Goal: Information Seeking & Learning: Find specific fact

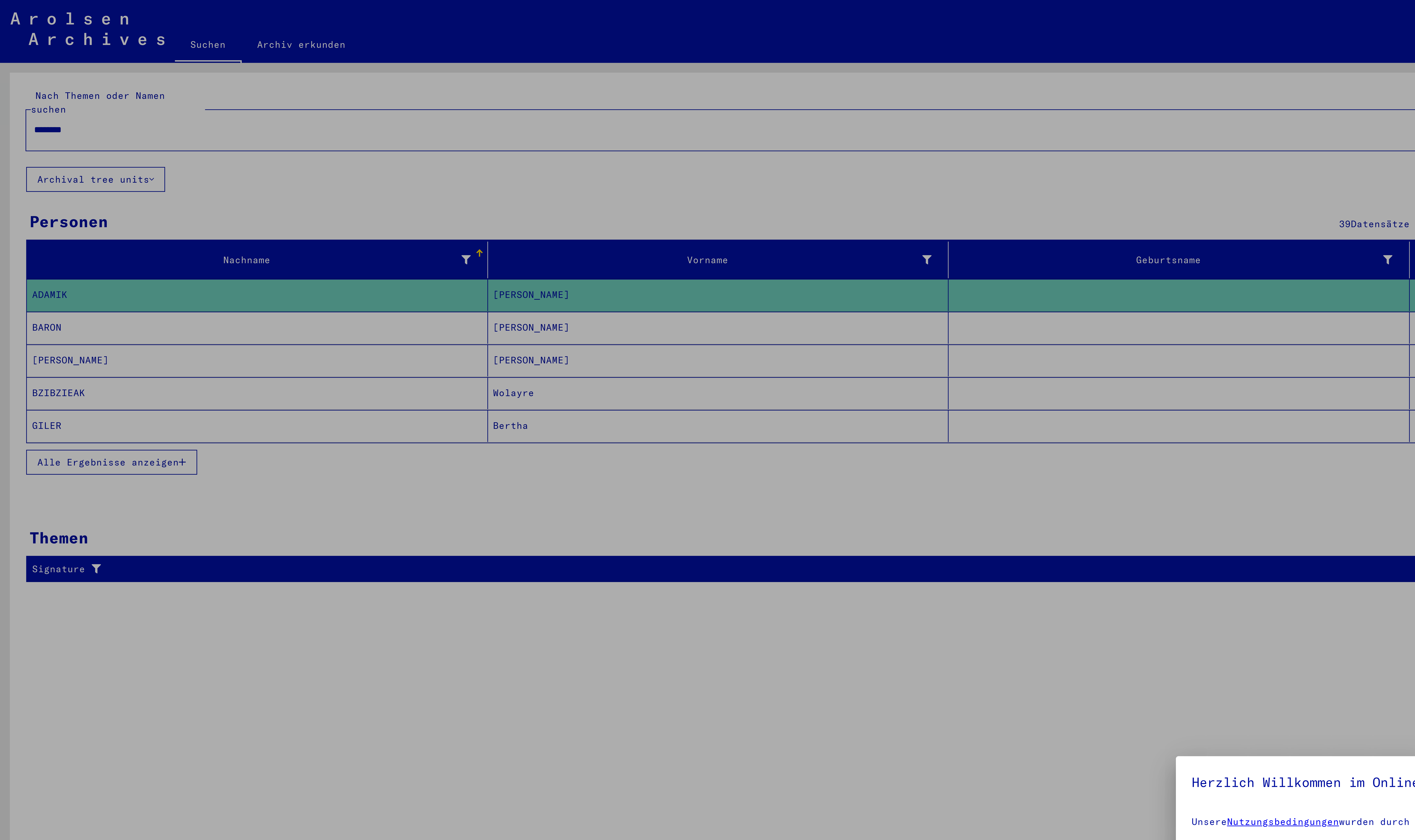
click at [25, 22] on div at bounding box center [708, 420] width 1415 height 840
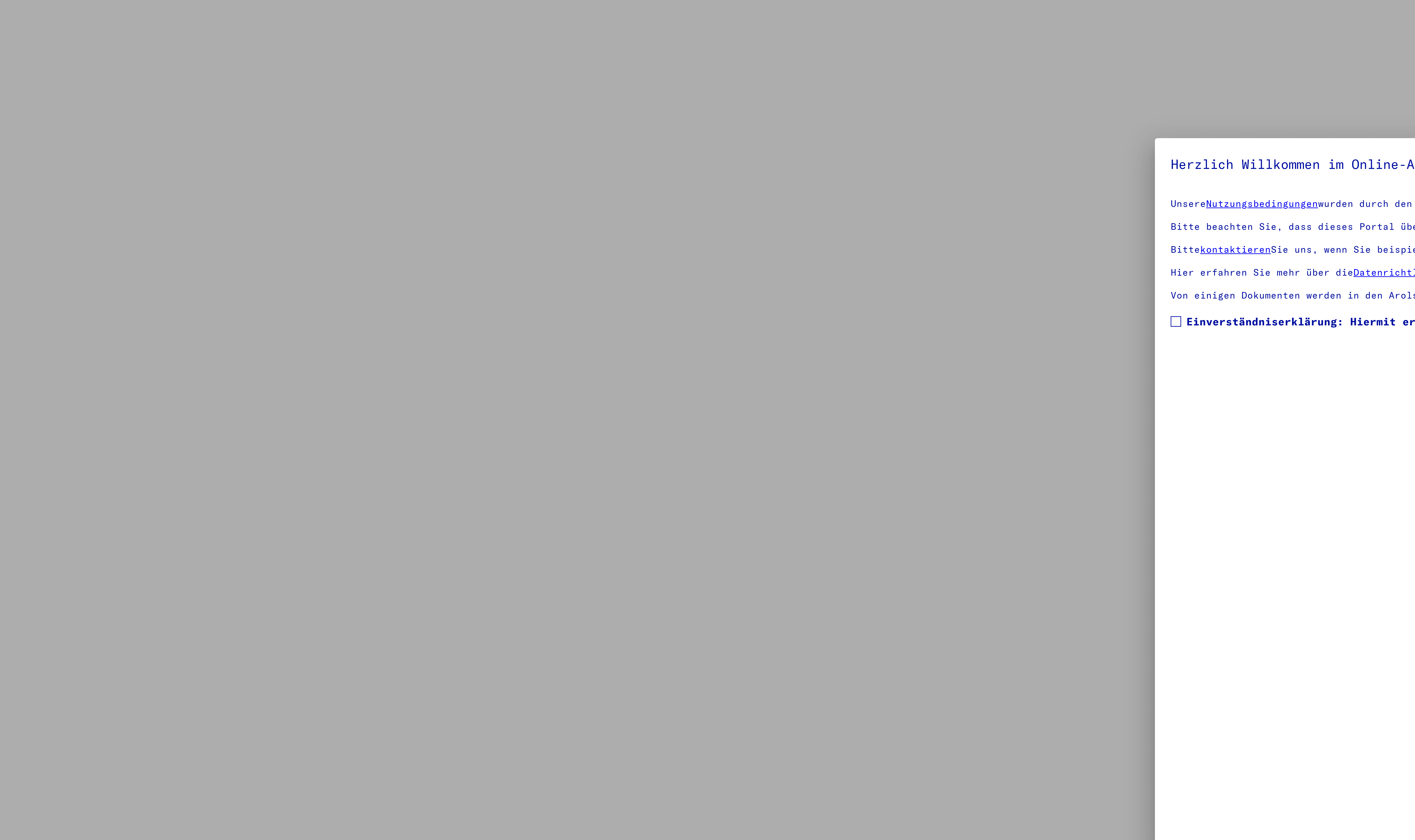
click at [320, 238] on mat-checkbox "Einverständniserklärung: Hiermit erkläre ich mich damit einverstanden, dass ich…" at bounding box center [601, 236] width 606 height 5
click at [300, 236] on span at bounding box center [299, 234] width 3 height 3
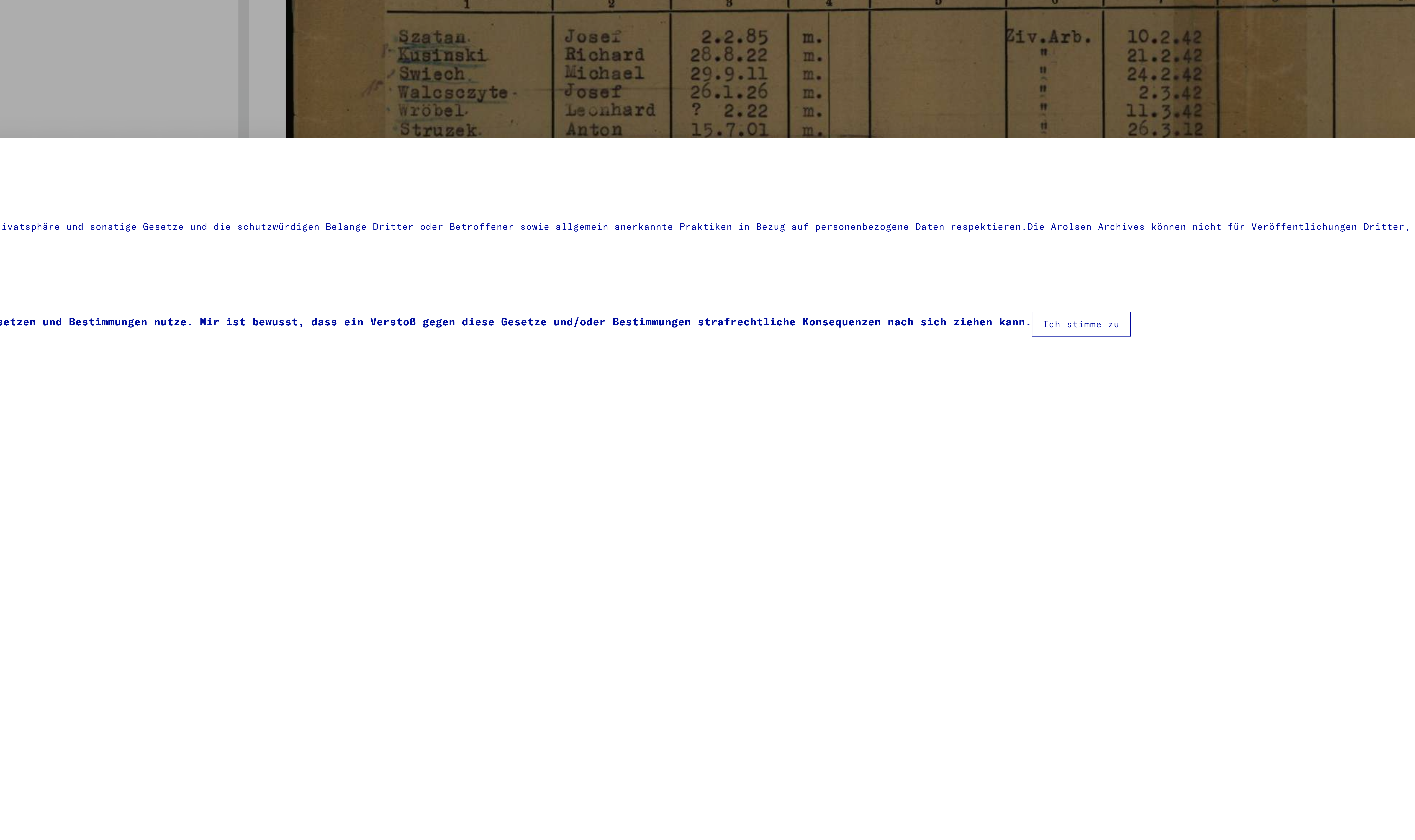
click at [929, 235] on button "Ich stimme zu" at bounding box center [917, 235] width 25 height 6
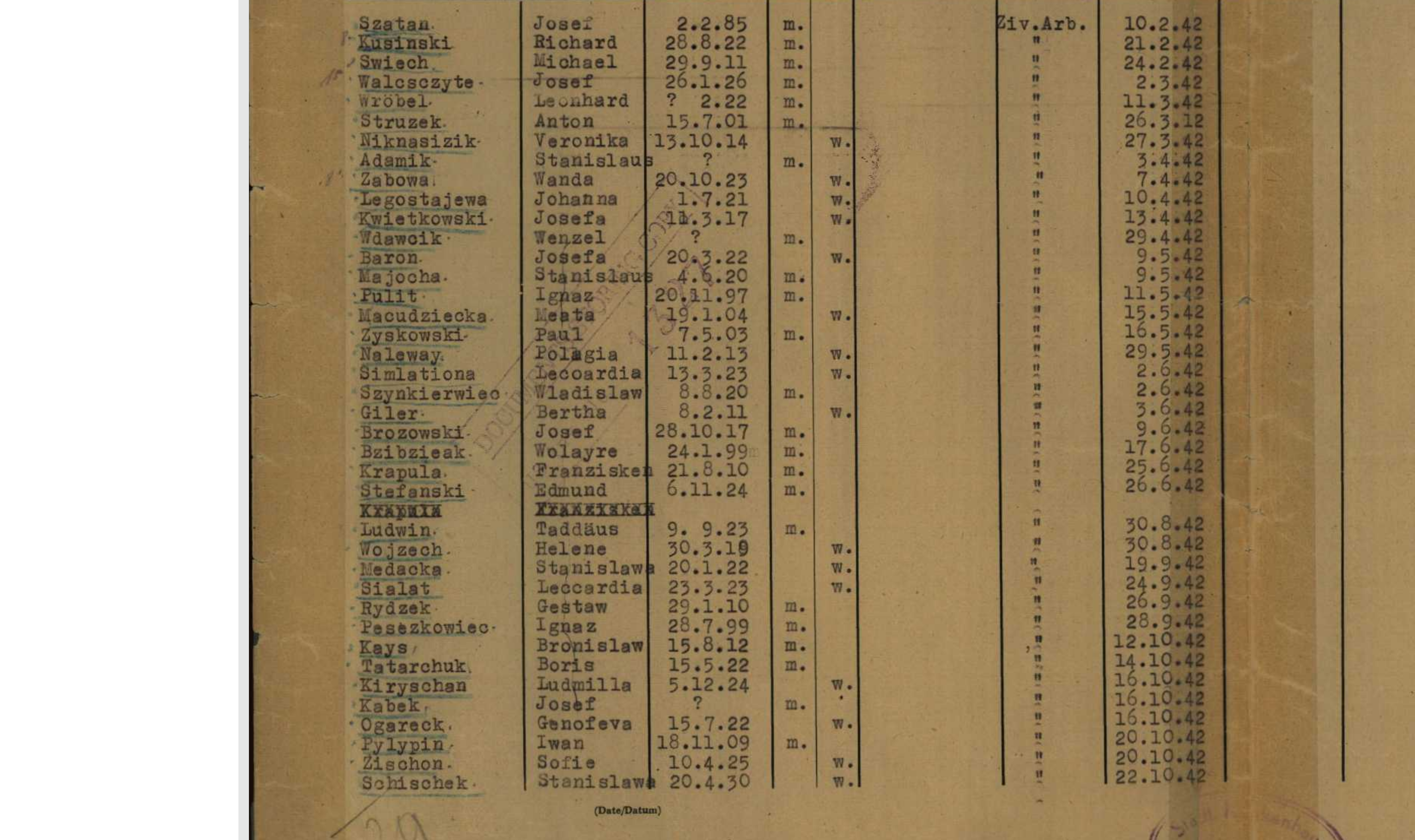
click at [890, 221] on img at bounding box center [944, 227] width 475 height 339
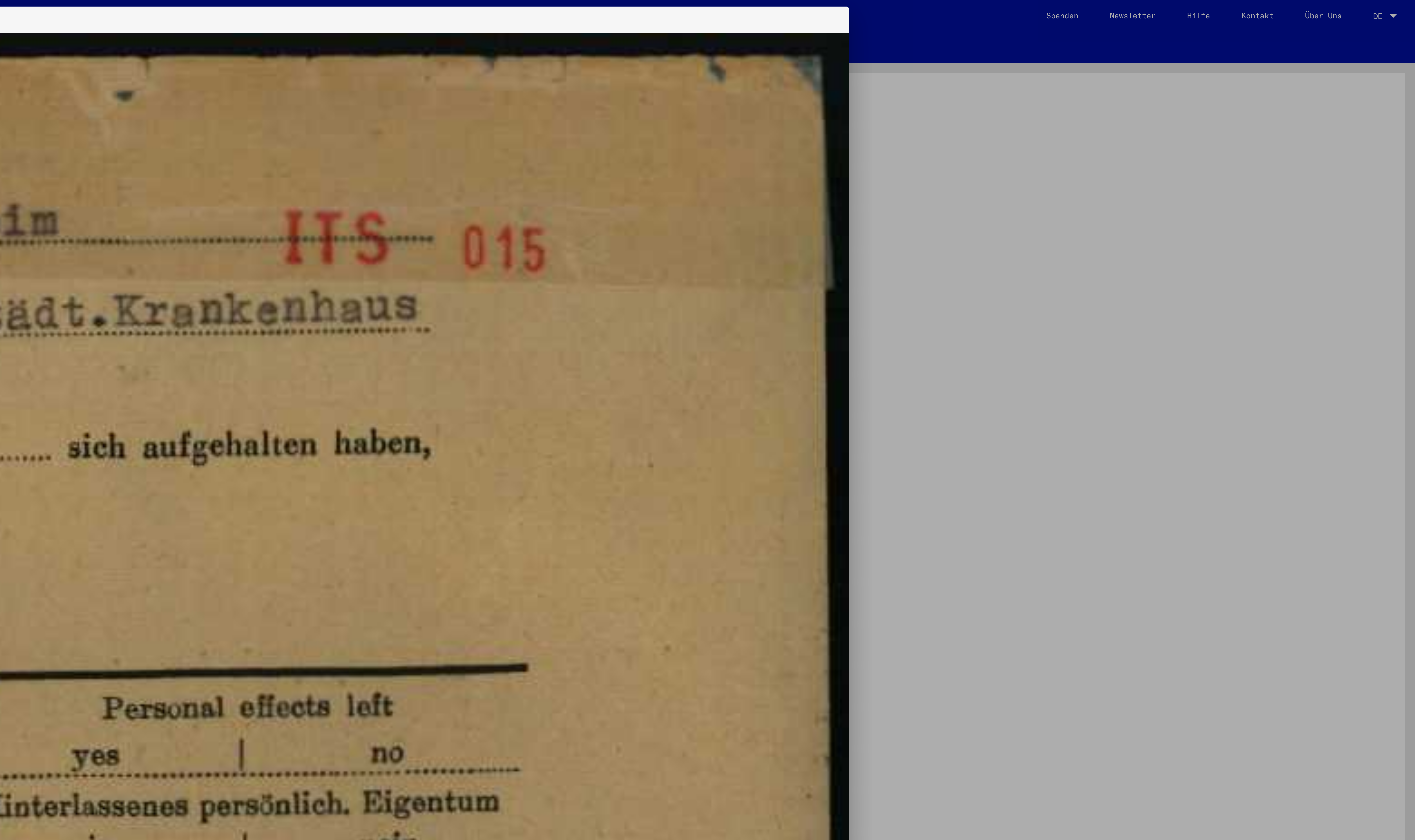
click at [1303, 67] on div at bounding box center [708, 420] width 1415 height 840
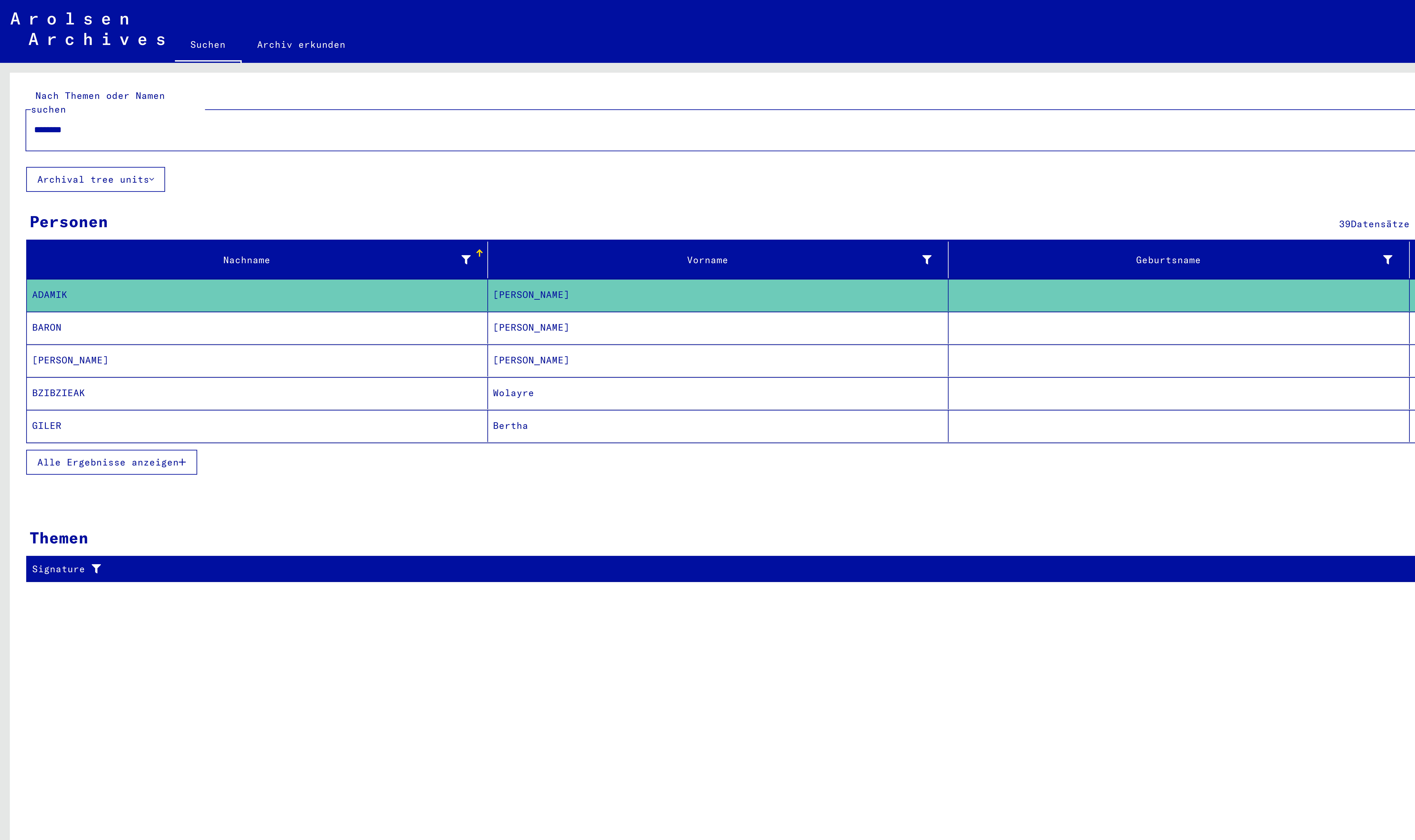
click at [26, 31] on input "********" at bounding box center [344, 32] width 671 height 3
type input "*"
click at [29, 42] on button "Archival tree units" at bounding box center [24, 44] width 35 height 6
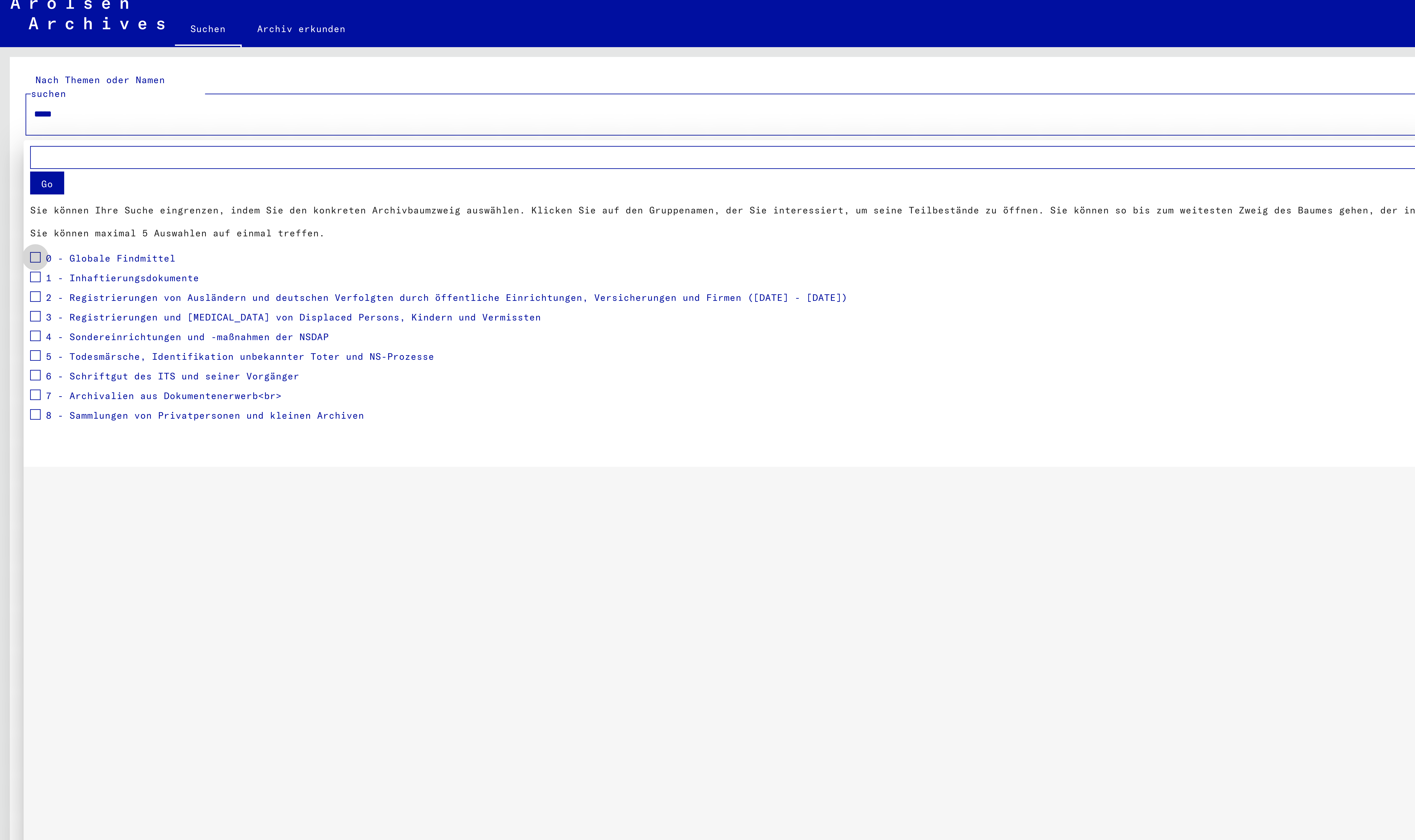
click at [8, 70] on span at bounding box center [9, 68] width 3 height 3
click at [9, 75] on span at bounding box center [9, 73] width 3 height 3
click at [9, 80] on span at bounding box center [9, 78] width 3 height 3
click at [8, 85] on span at bounding box center [9, 83] width 3 height 3
click at [9, 89] on span at bounding box center [9, 88] width 3 height 3
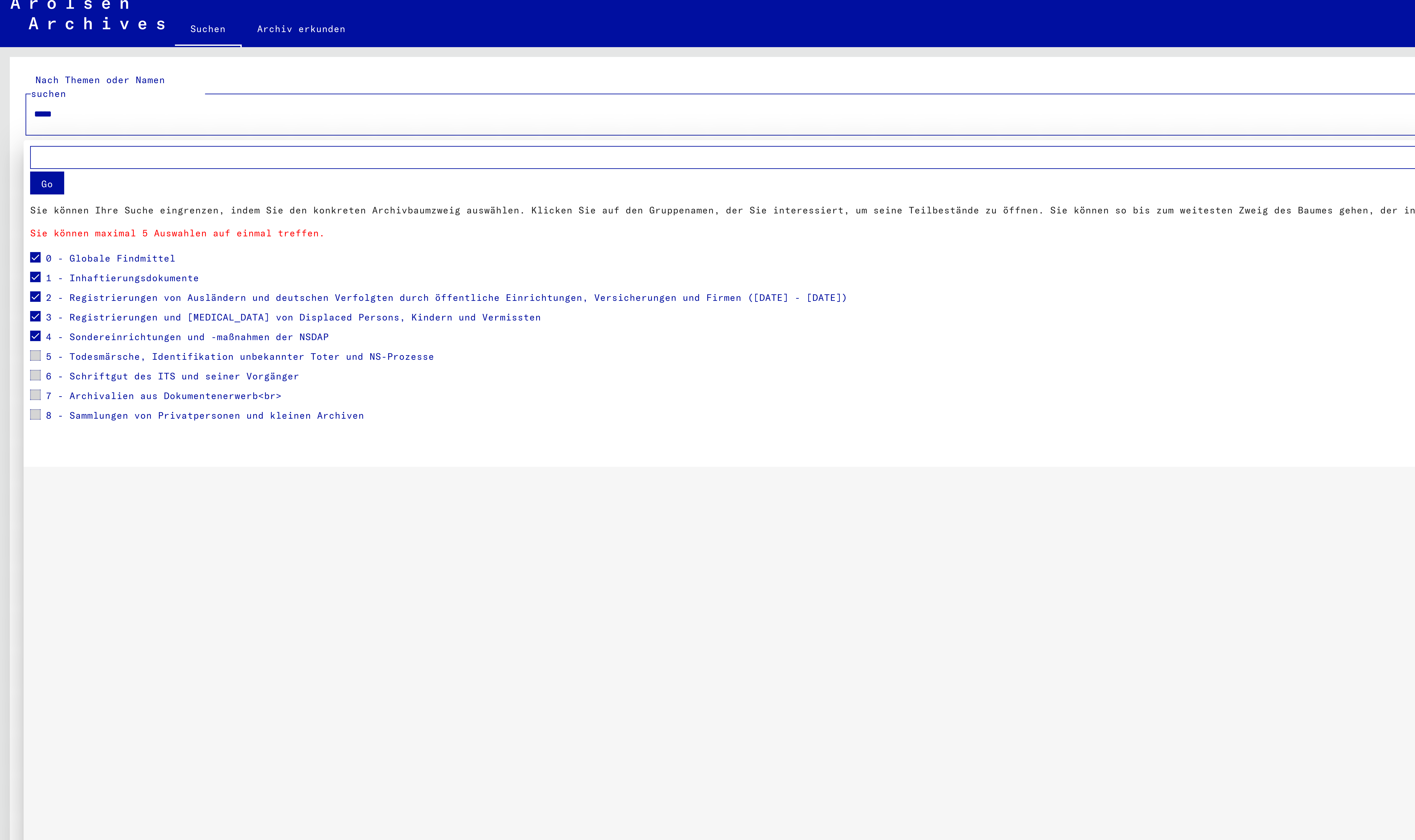
click at [26, 36] on div at bounding box center [708, 420] width 1415 height 840
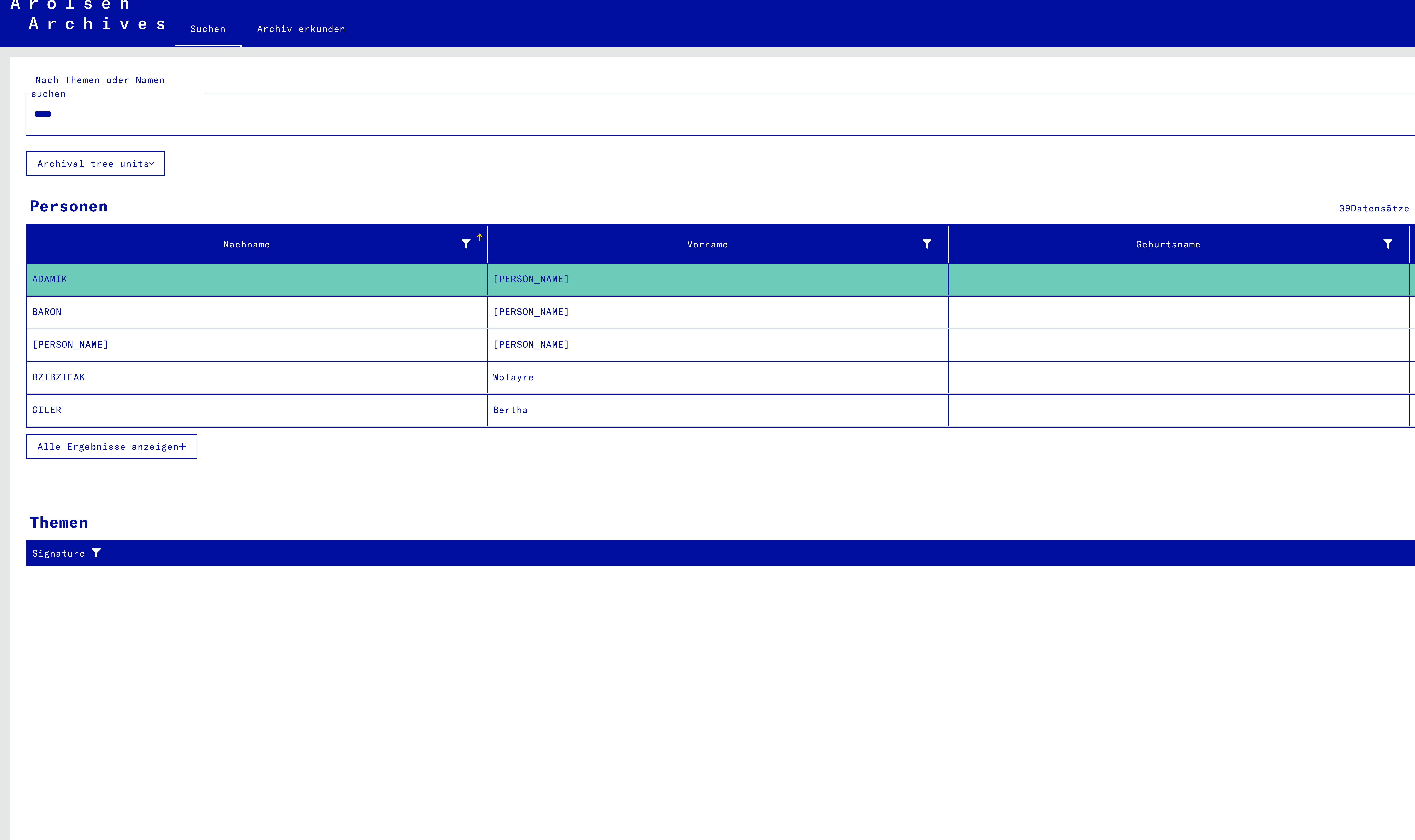
click at [27, 42] on button "Archival tree units" at bounding box center [24, 44] width 35 height 6
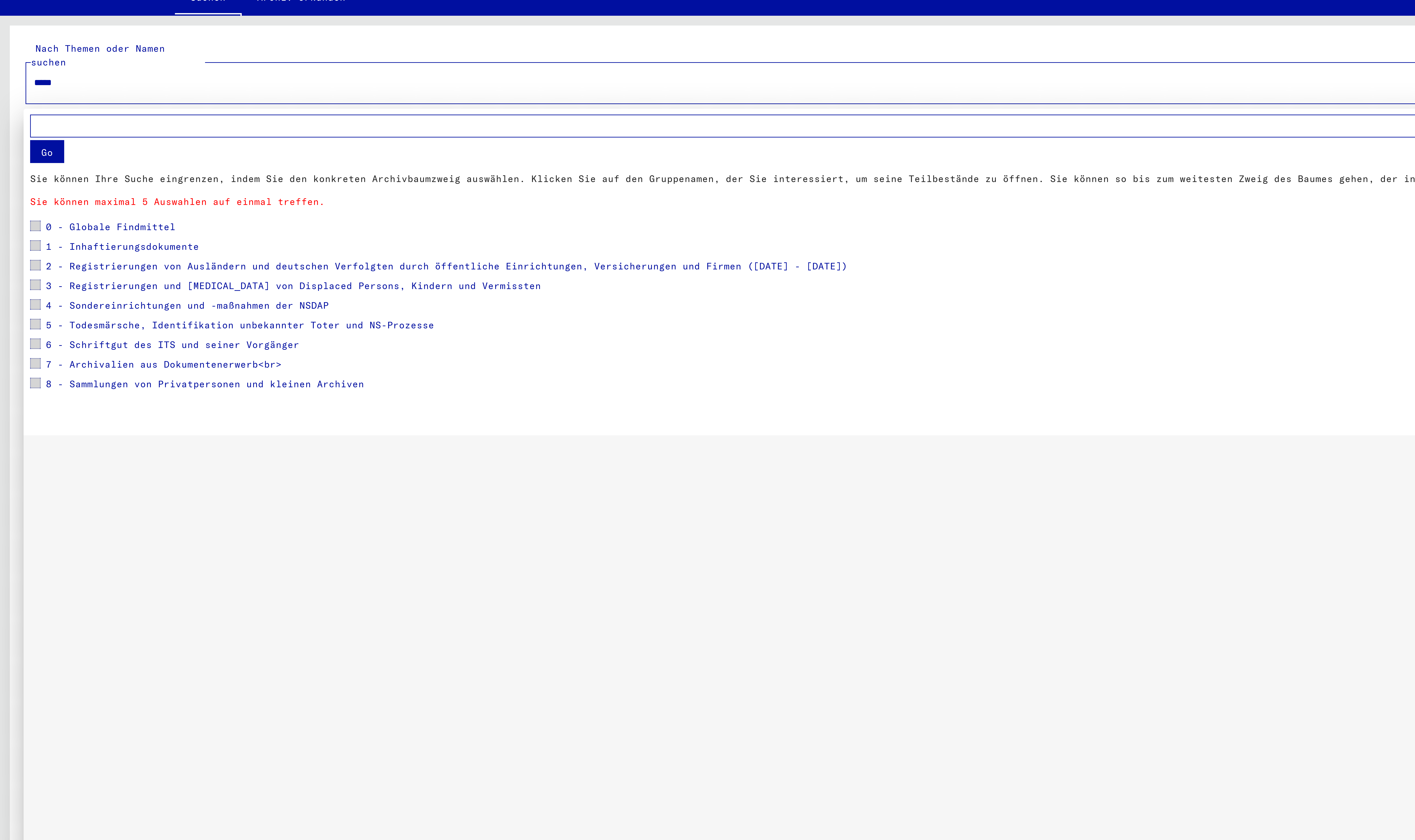
click at [12, 49] on button "Go" at bounding box center [12, 49] width 9 height 5
click at [9, 70] on span at bounding box center [9, 68] width 3 height 3
click at [9, 75] on span at bounding box center [9, 73] width 3 height 3
click at [9, 79] on span at bounding box center [9, 78] width 3 height 3
click at [9, 85] on span at bounding box center [9, 83] width 3 height 3
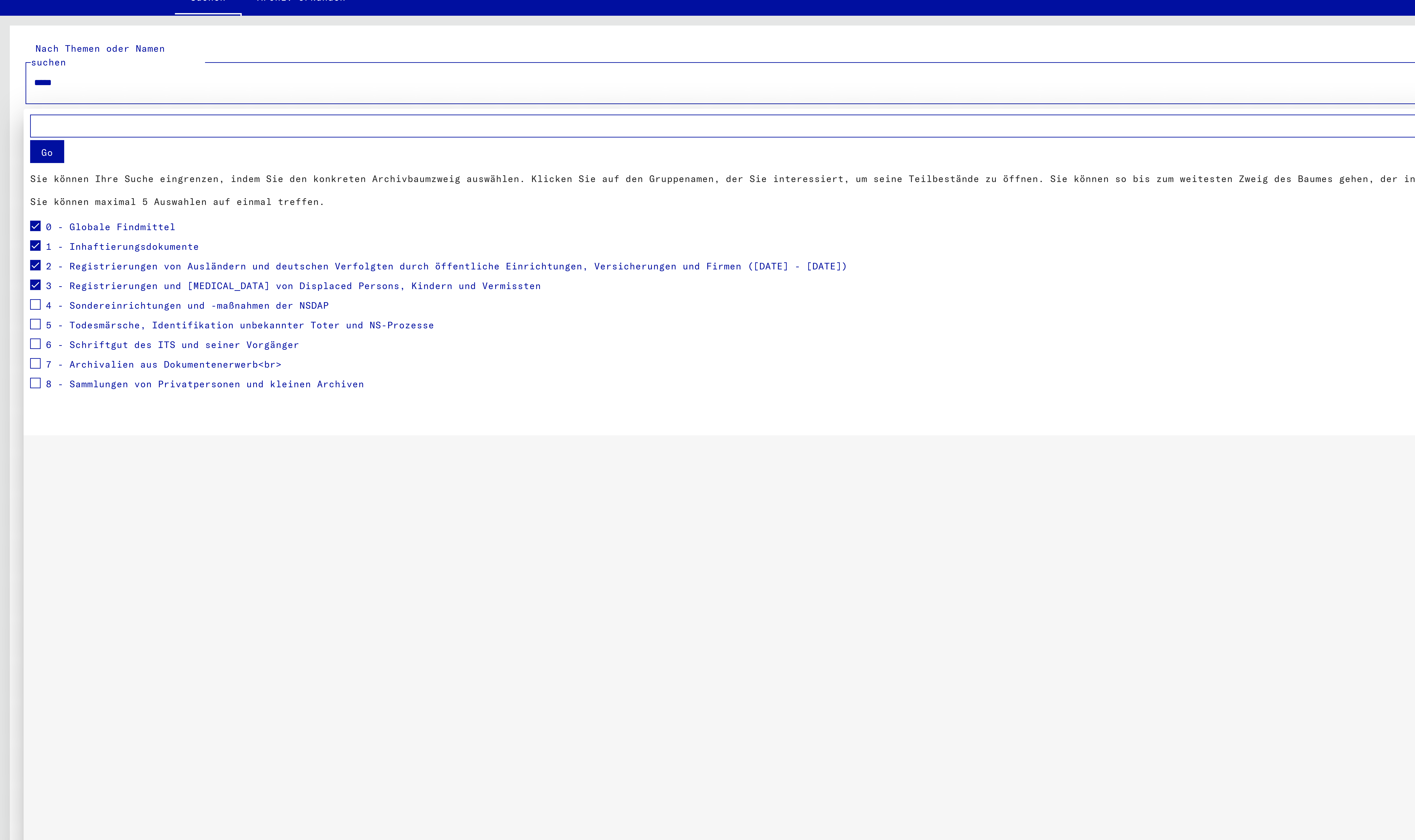
click at [14, 51] on button "Go" at bounding box center [12, 49] width 9 height 5
click at [9, 69] on span at bounding box center [9, 68] width 3 height 3
click at [9, 75] on span at bounding box center [9, 73] width 3 height 3
click at [8, 80] on span at bounding box center [9, 78] width 3 height 3
click at [8, 89] on span at bounding box center [9, 88] width 3 height 3
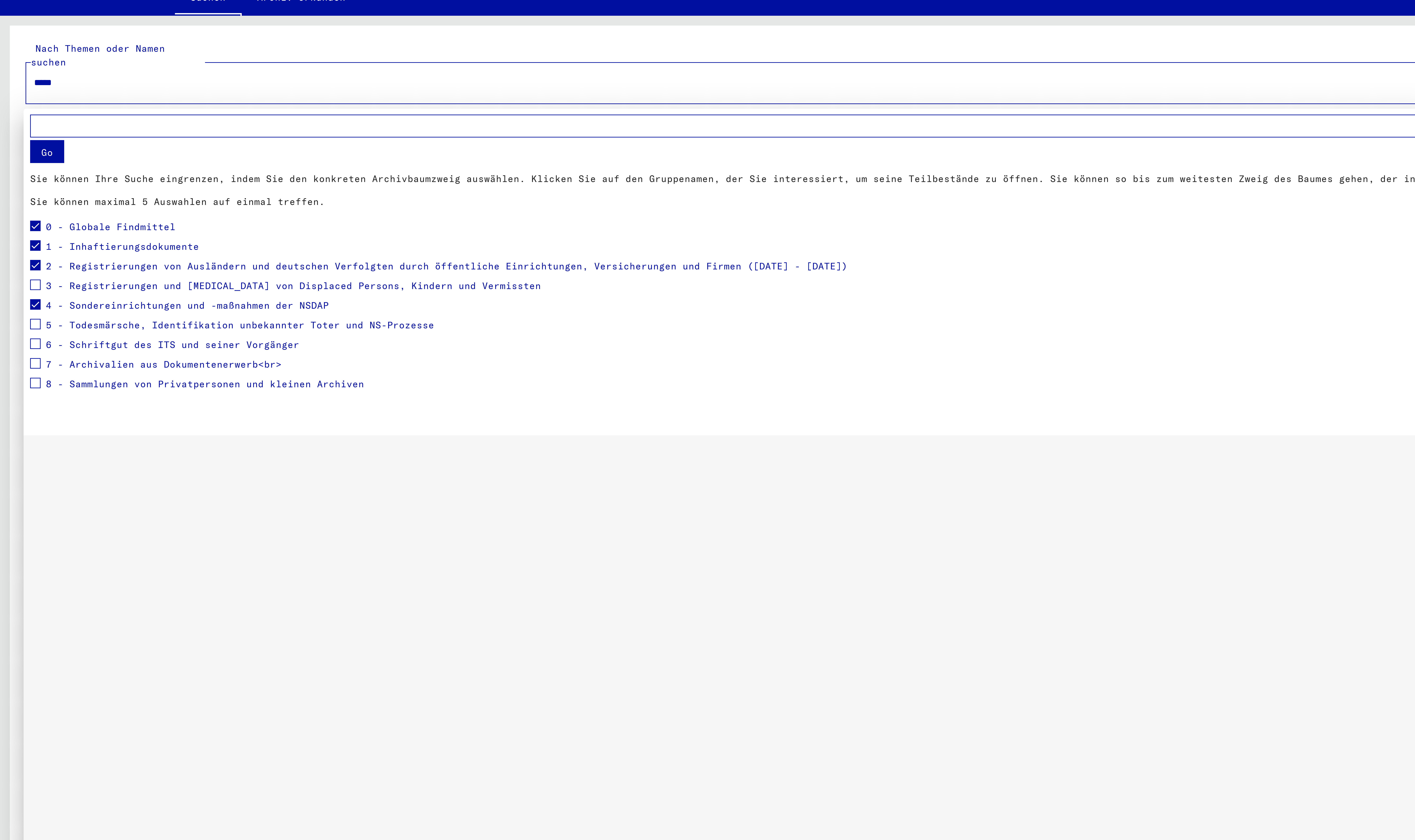
click at [13, 51] on button "Go" at bounding box center [12, 49] width 9 height 5
click at [10, 70] on span at bounding box center [9, 68] width 3 height 3
click at [10, 75] on div "1 - Inhaftierungsdokumente" at bounding box center [29, 74] width 42 height 5
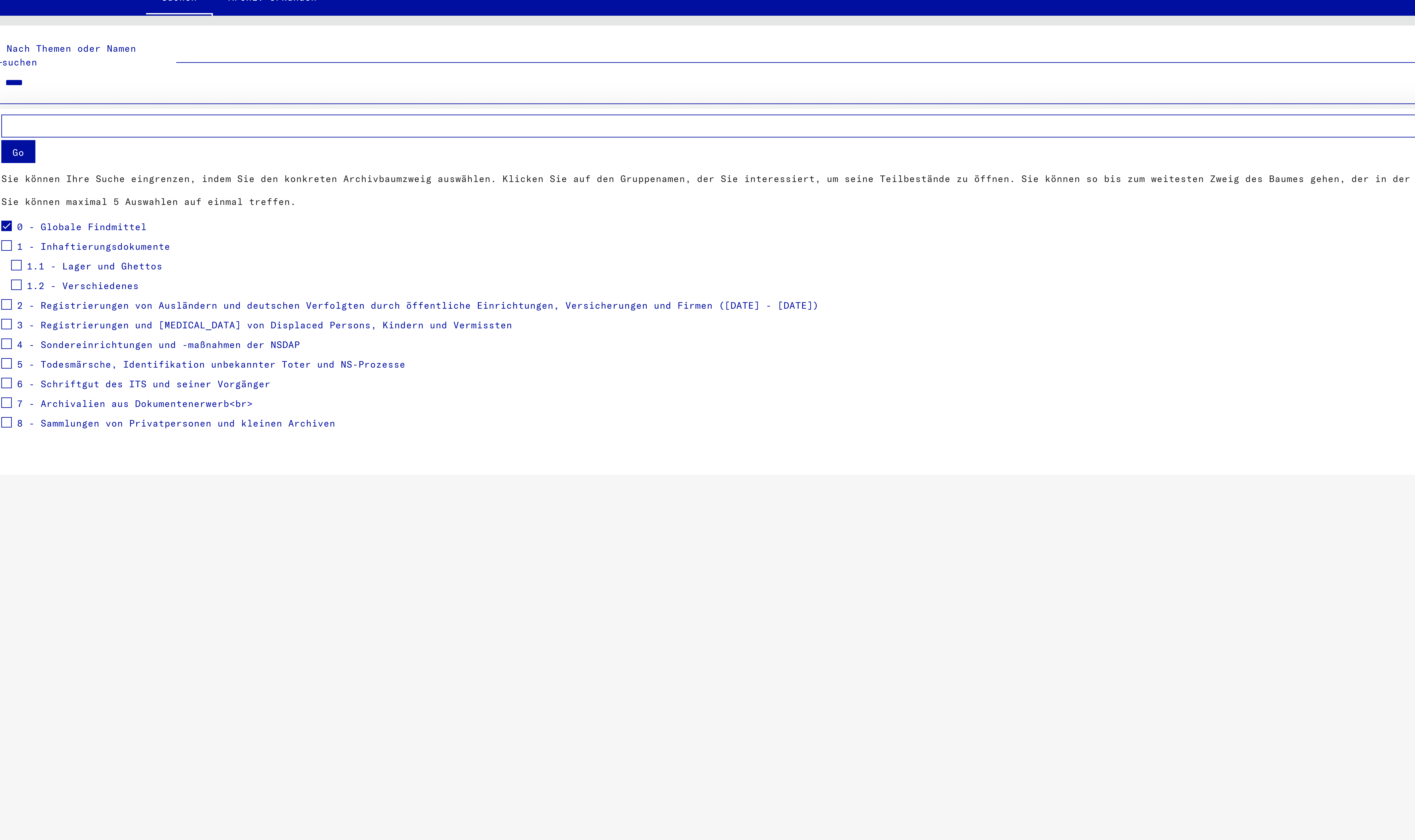
click at [9, 75] on span at bounding box center [9, 73] width 3 height 3
click at [9, 89] on span at bounding box center [9, 88] width 3 height 3
click at [9, 96] on mat-checkbox at bounding box center [9, 93] width 3 height 5
click at [9, 94] on span at bounding box center [9, 93] width 3 height 3
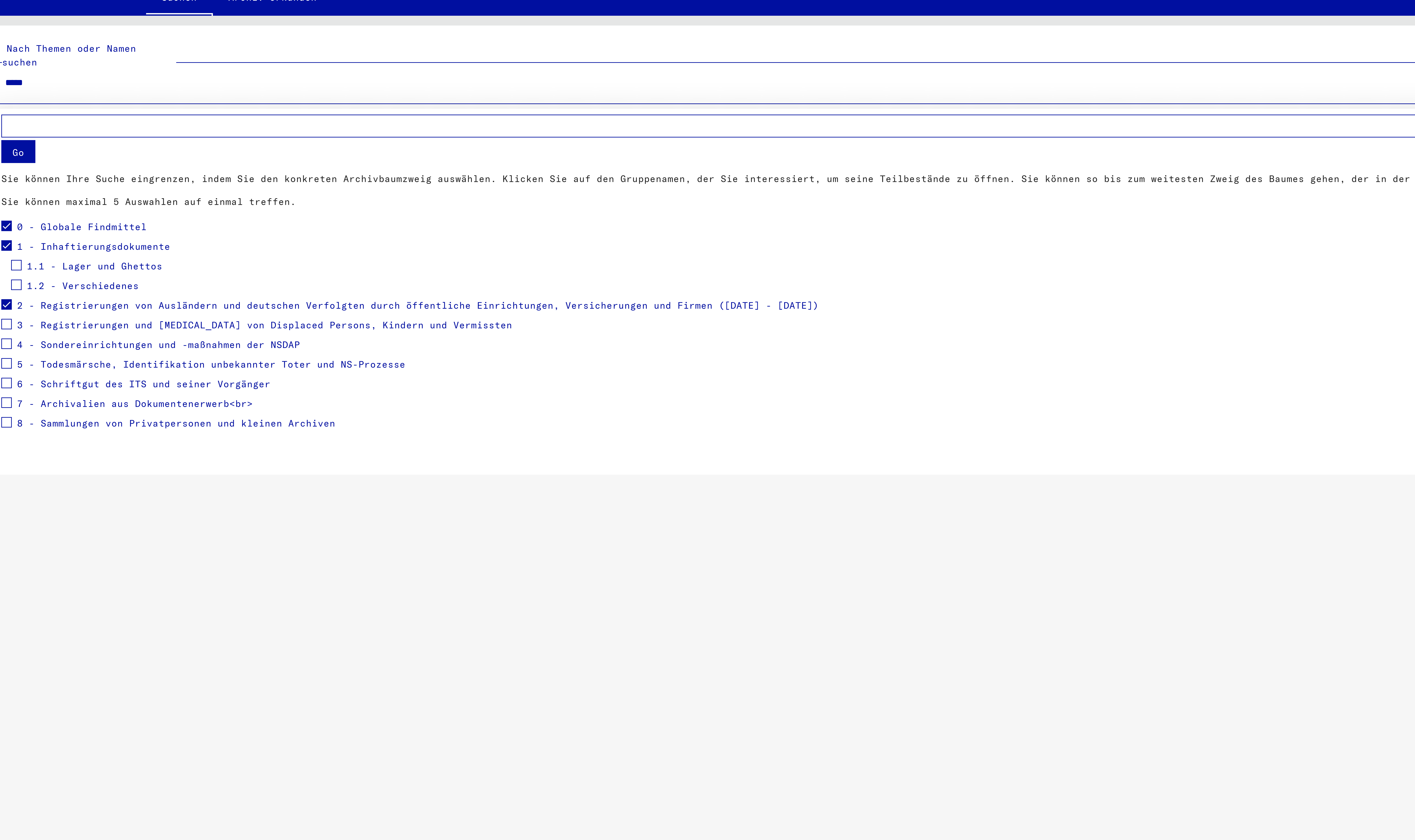
click at [9, 94] on span at bounding box center [9, 93] width 3 height 3
click at [10, 98] on span at bounding box center [9, 98] width 3 height 3
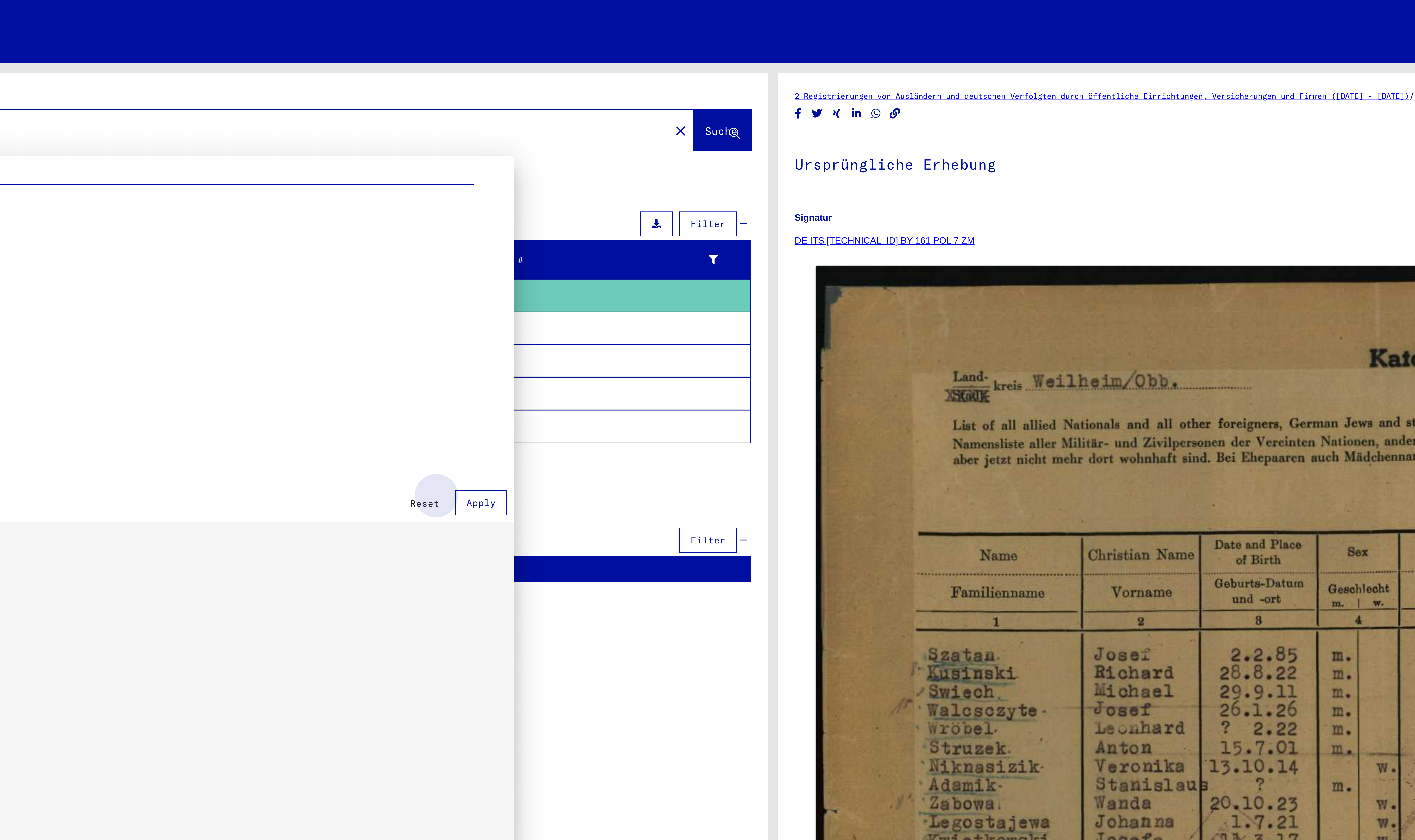
click at [633, 127] on span "Apply" at bounding box center [634, 125] width 7 height 3
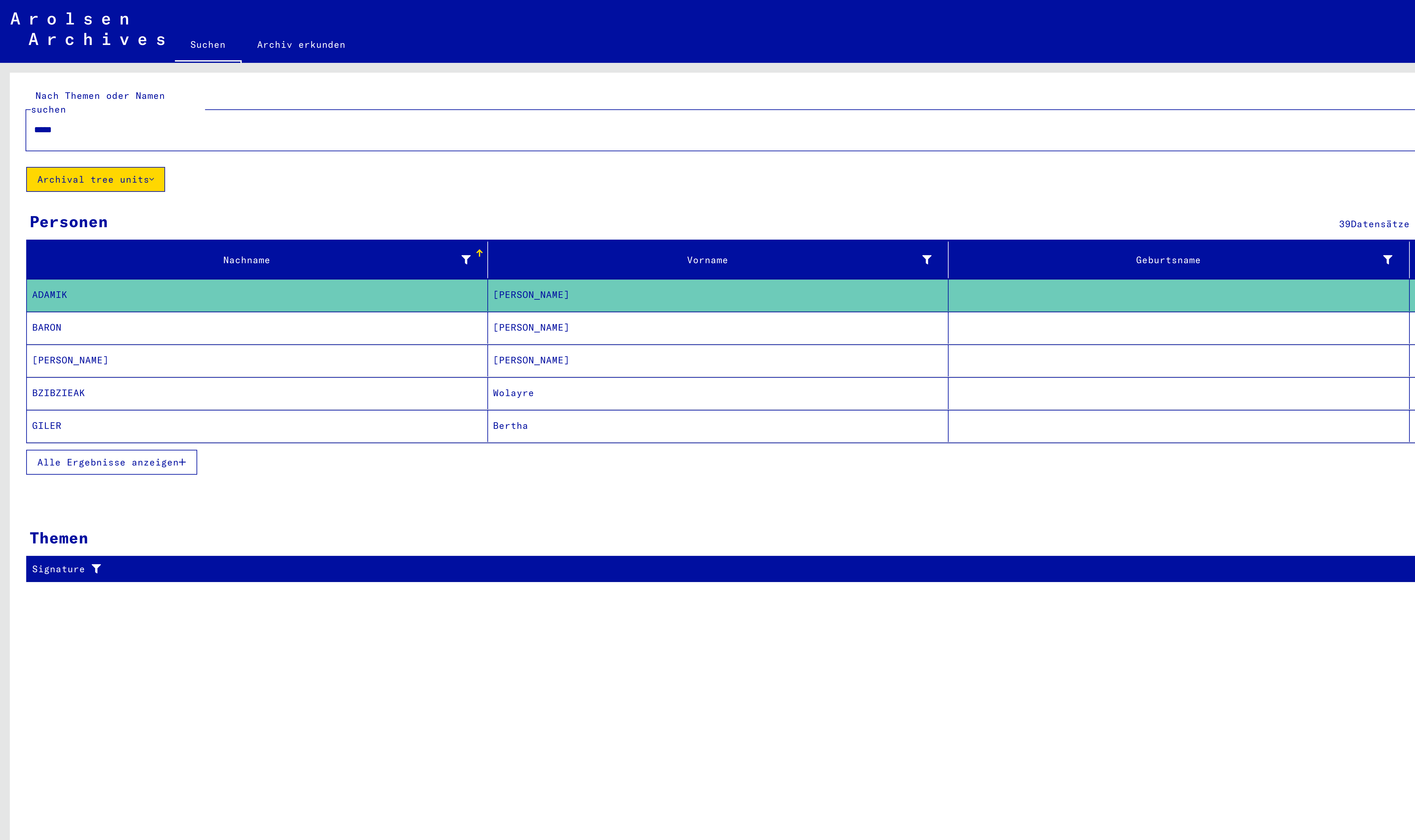
click at [17, 94] on mat-cell "BZIBZIEAK" at bounding box center [64, 98] width 115 height 8
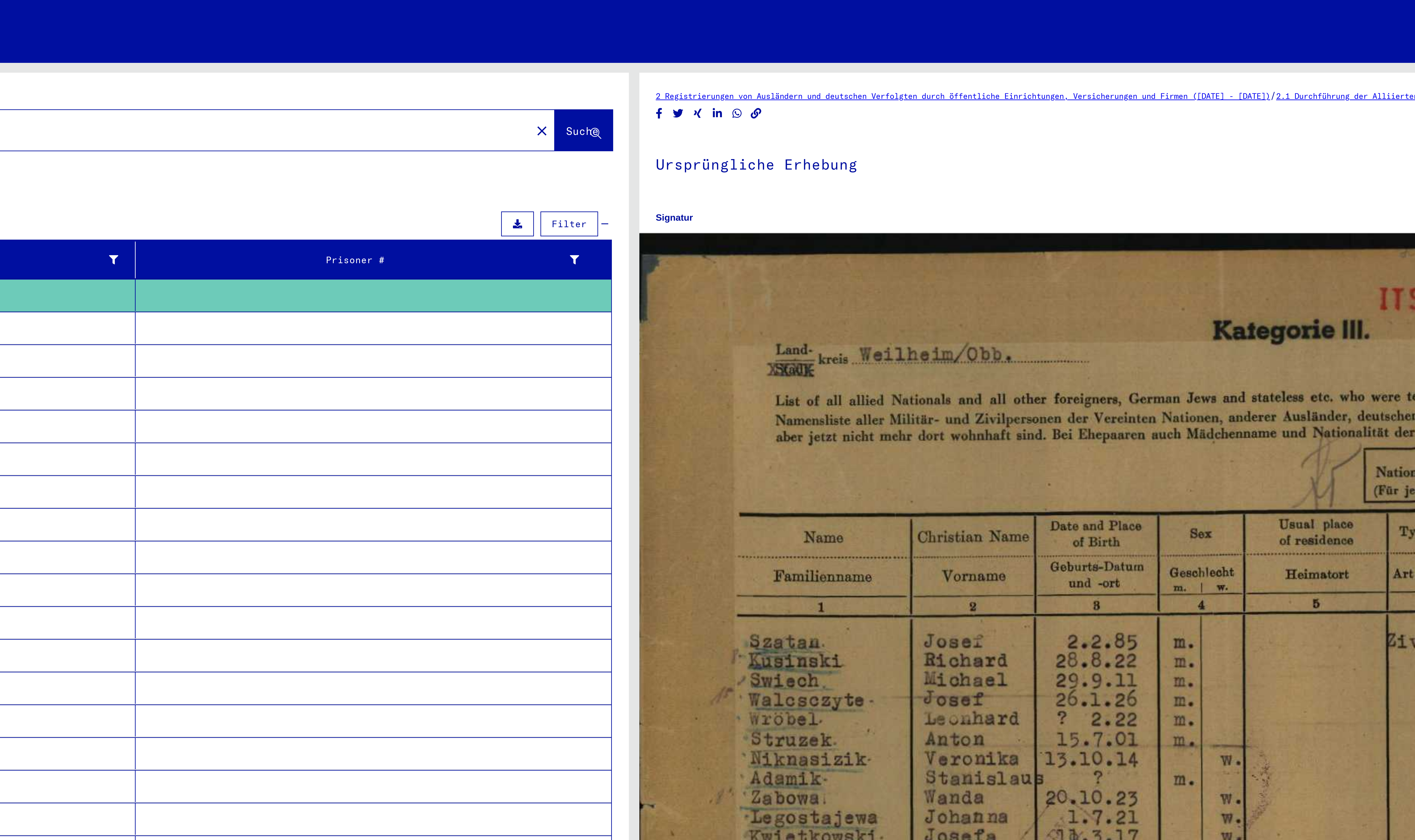
click at [800, 94] on img at bounding box center [944, 227] width 475 height 339
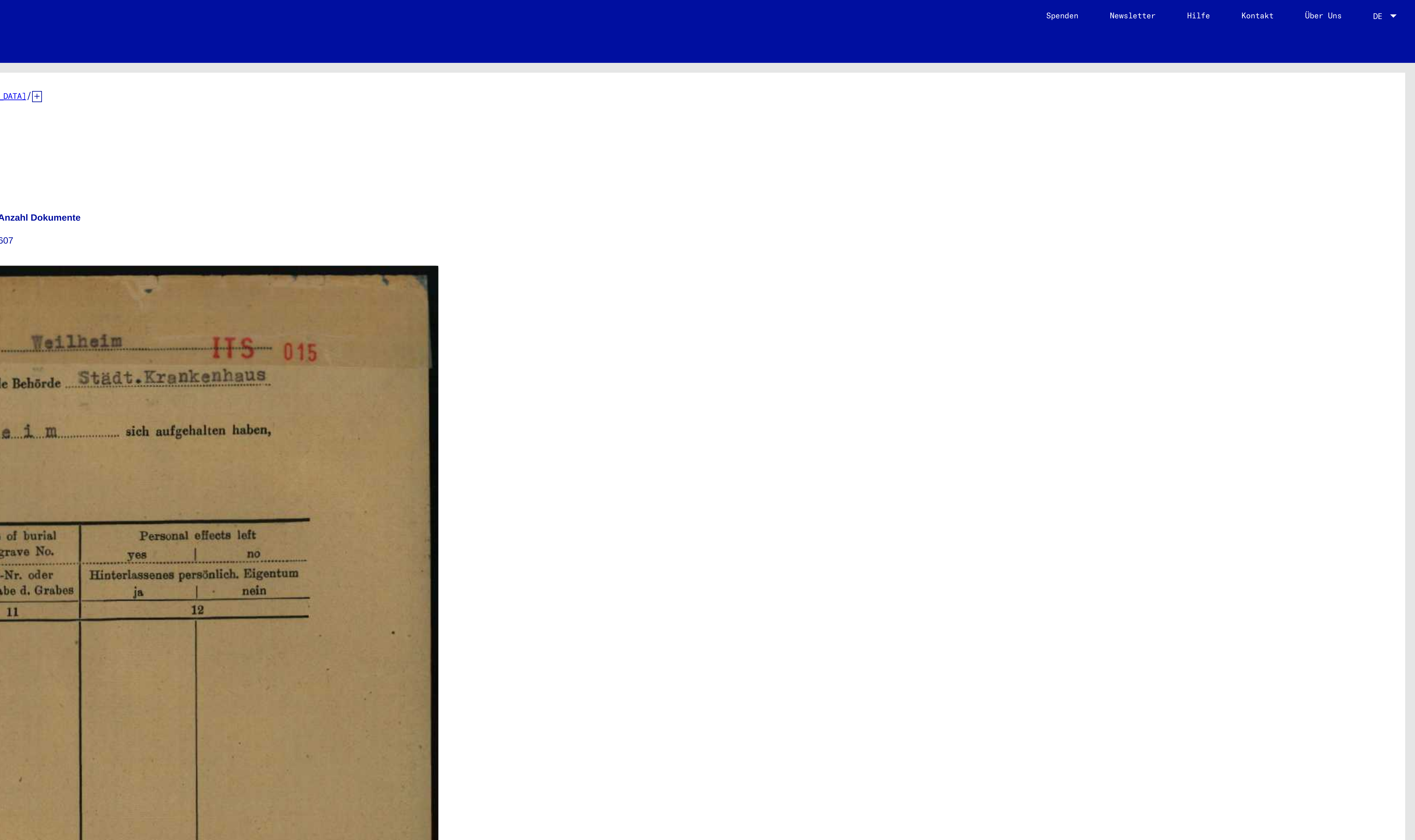
type input "****"
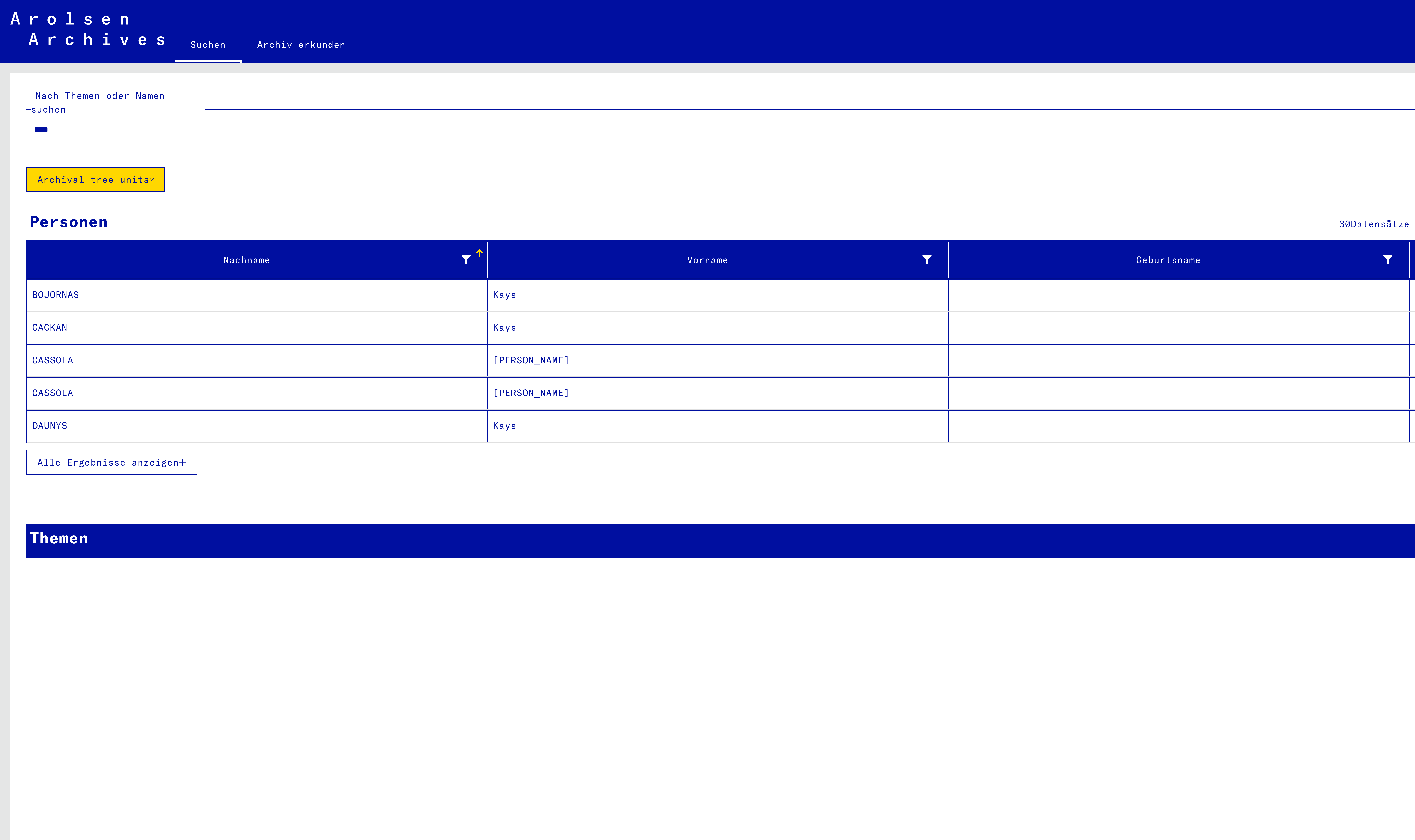
click at [43, 114] on span "Alle Ergebnisse anzeigen" at bounding box center [27, 115] width 35 height 3
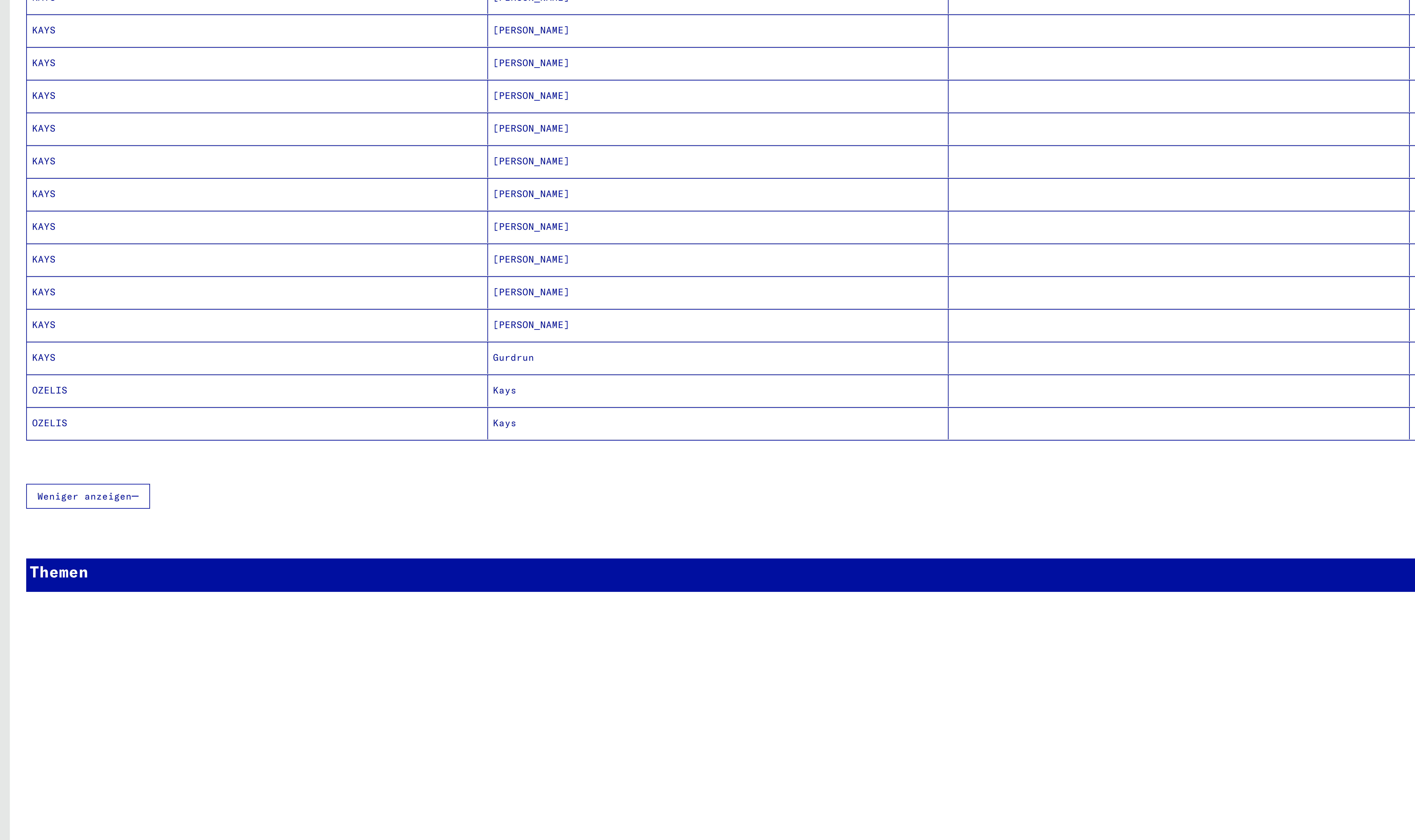
click at [323, 250] on mat-cell at bounding box center [295, 245] width 115 height 8
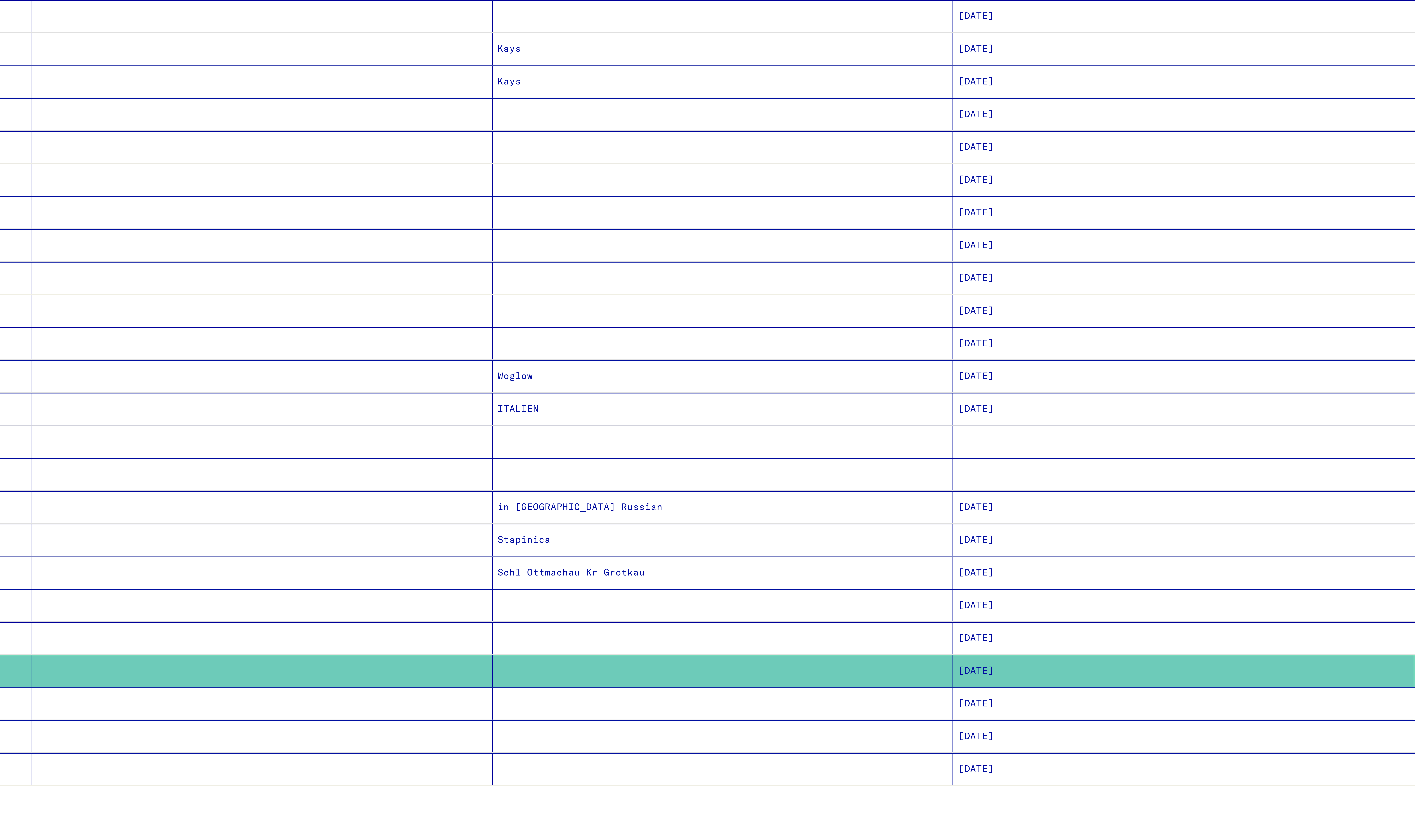
click at [514, 147] on mat-cell "[DATE]" at bounding box center [525, 147] width 115 height 8
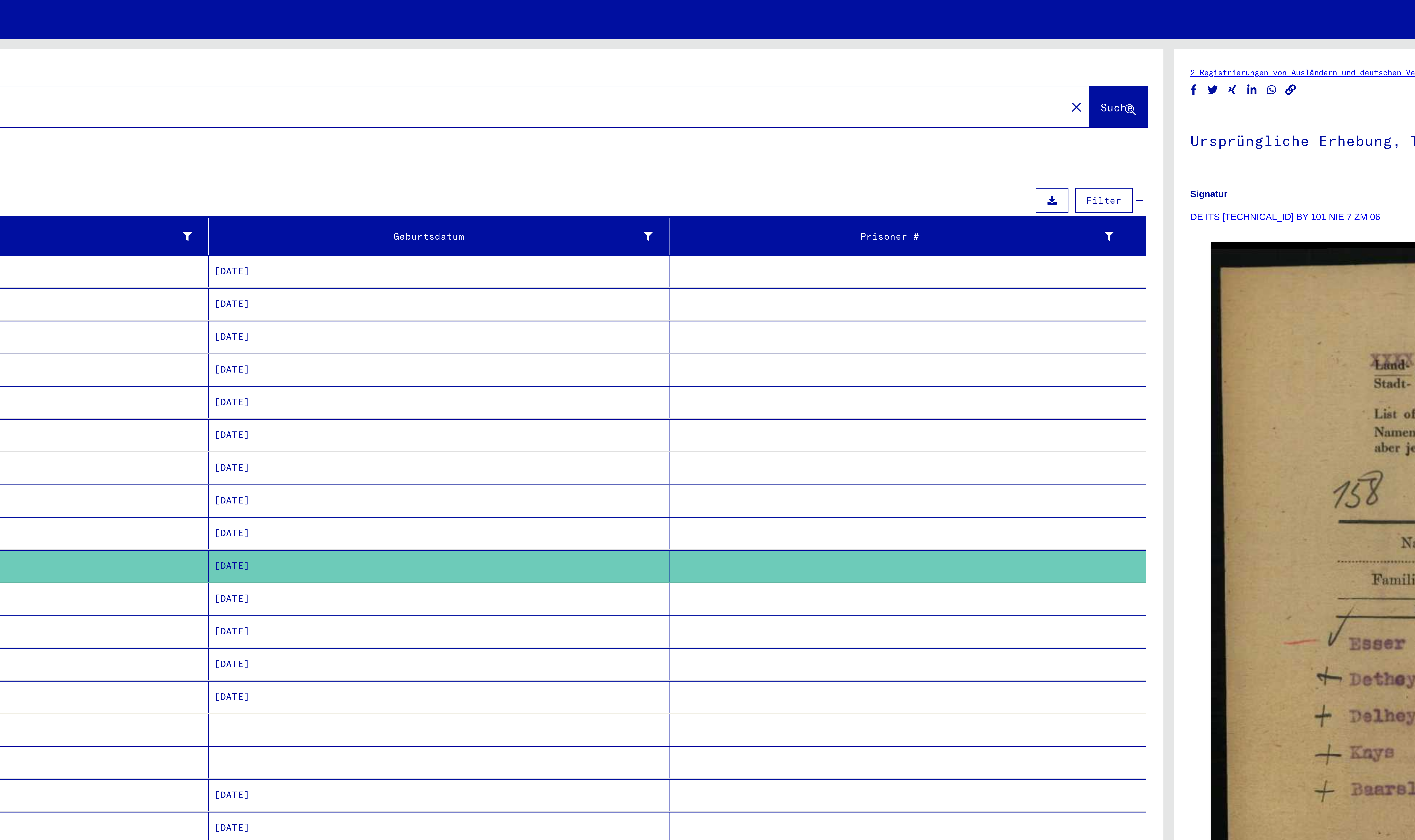
click at [677, 55] on icon at bounding box center [678, 56] width 2 height 2
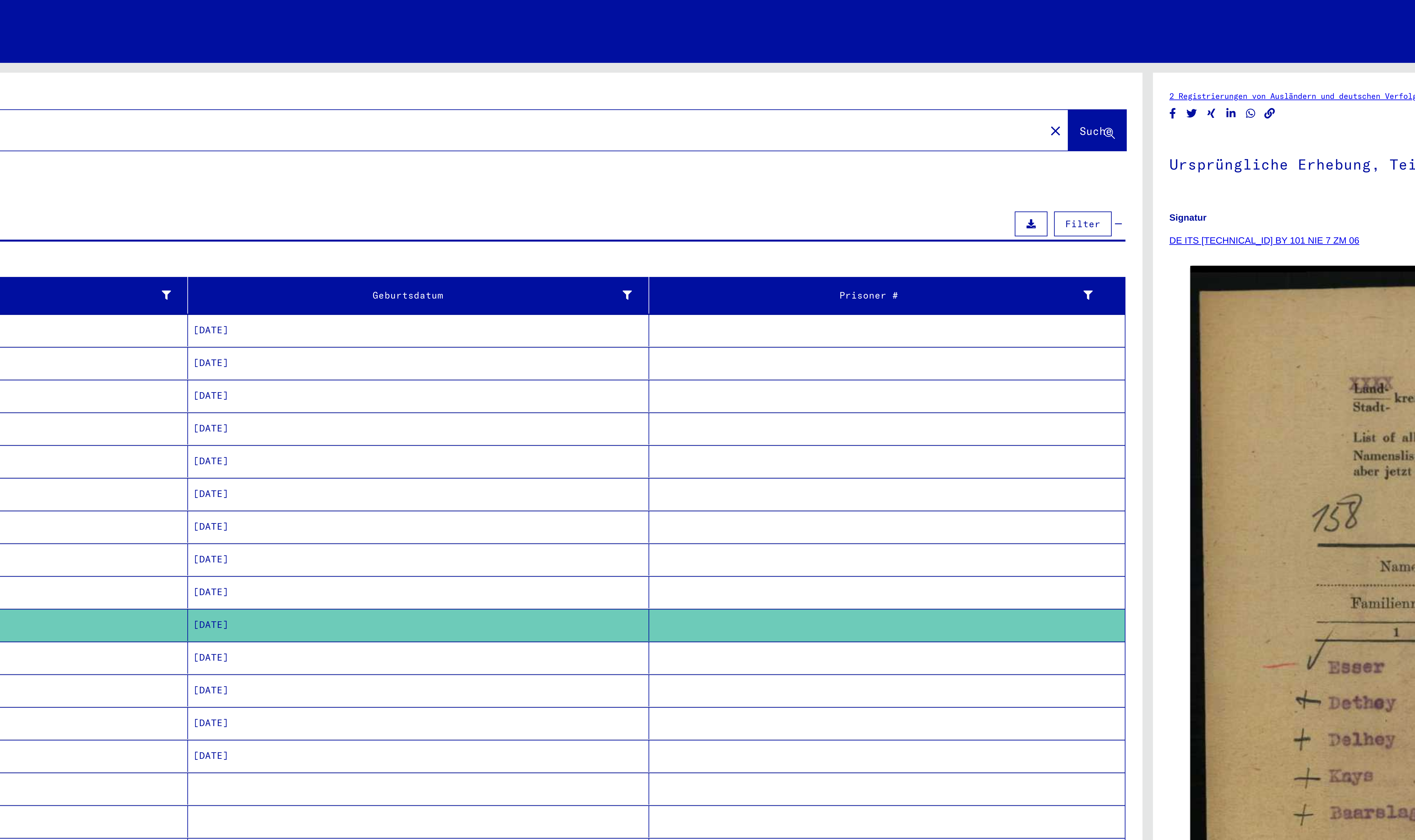
click at [692, 54] on span "Filter" at bounding box center [691, 55] width 9 height 3
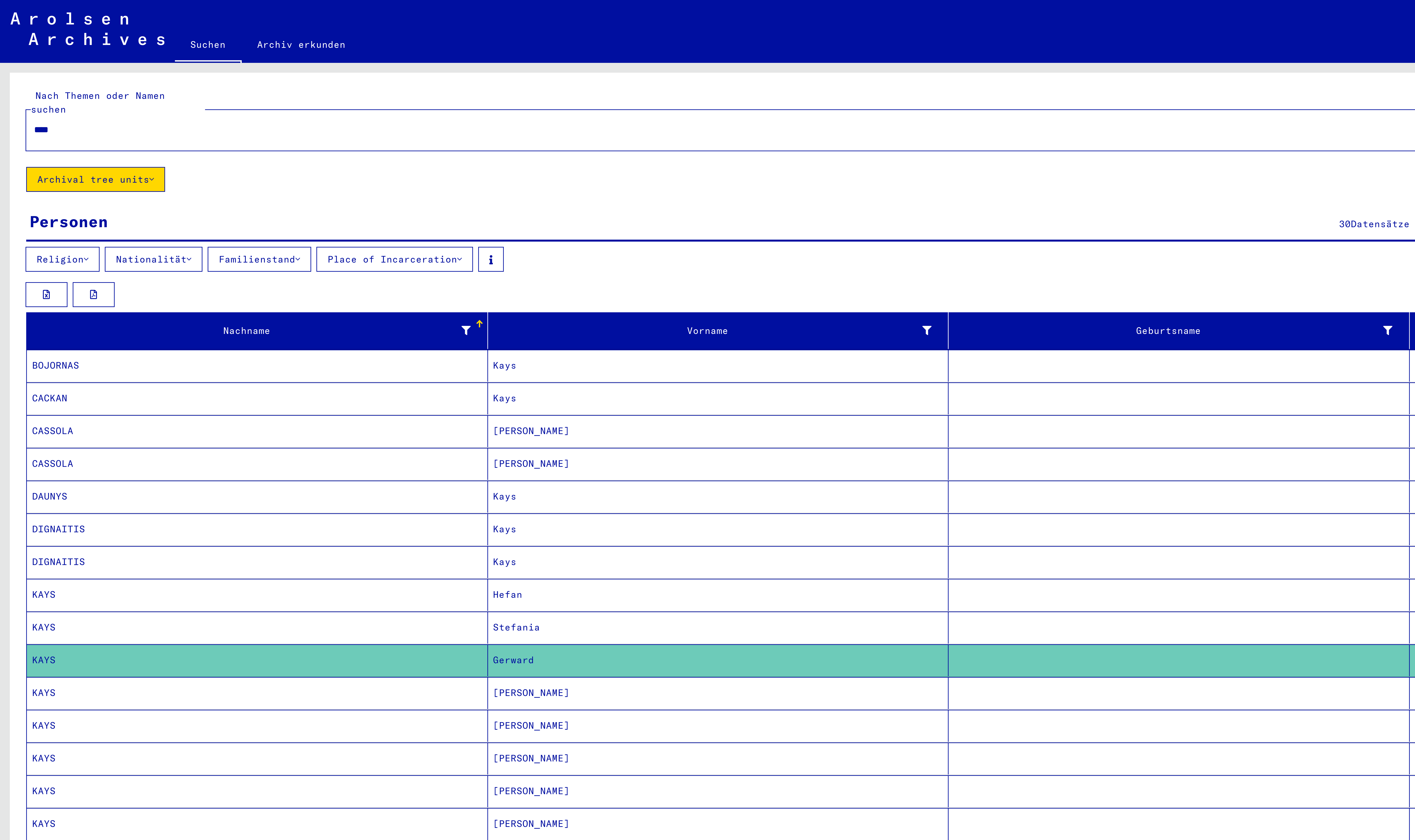
click at [116, 61] on button "Place of Incarceration" at bounding box center [98, 64] width 39 height 6
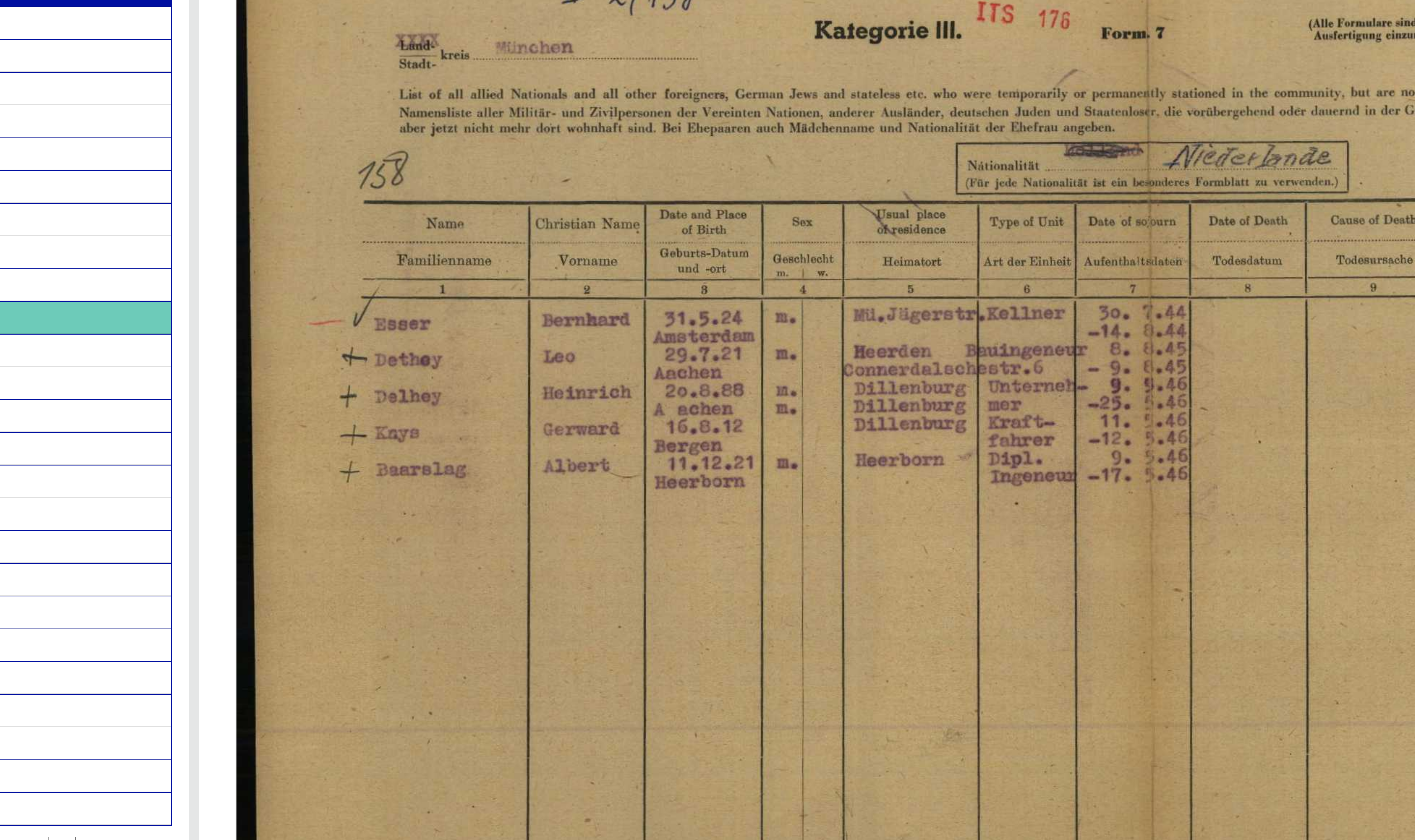
click at [996, 205] on div at bounding box center [708, 420] width 1415 height 840
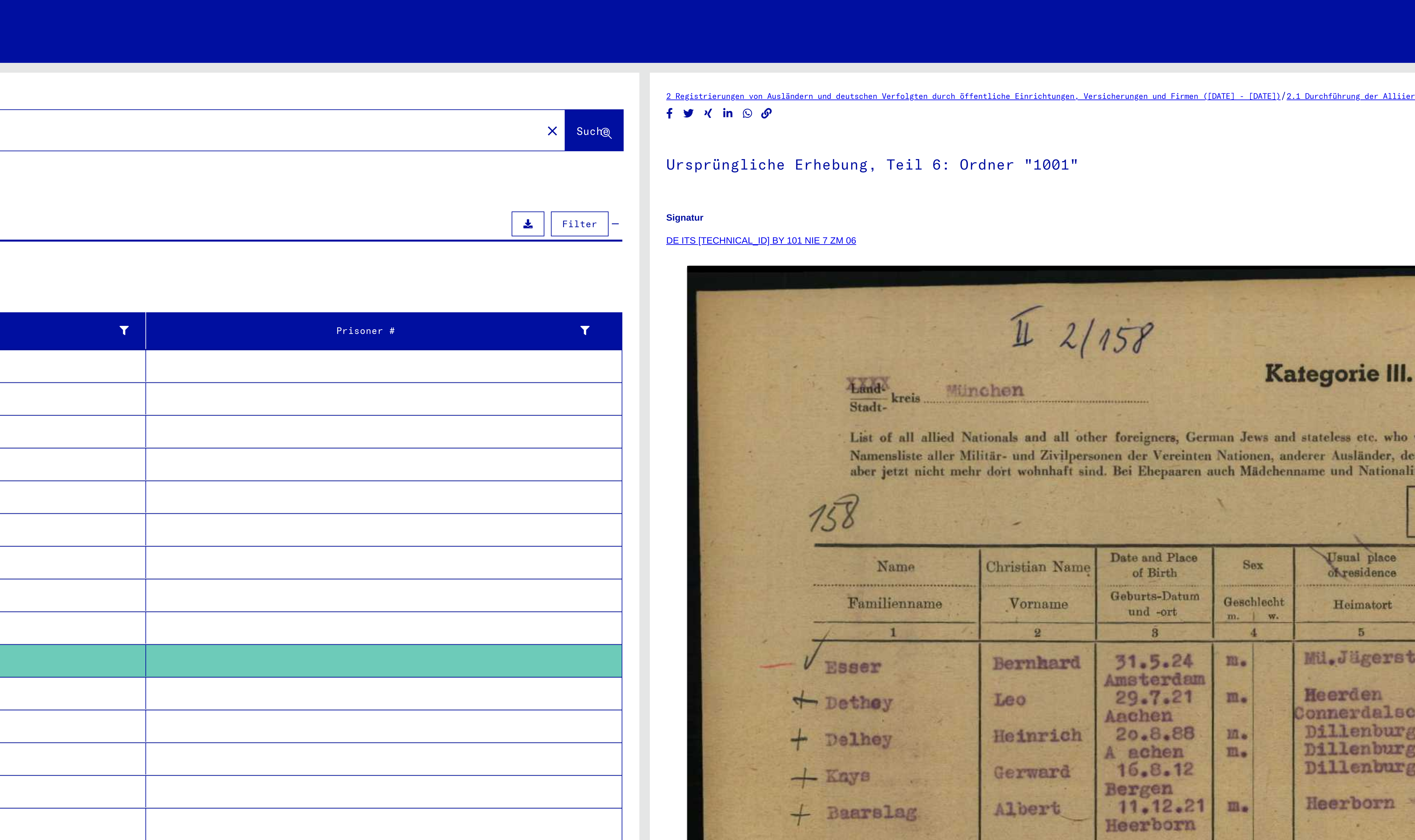
click at [743, 59] on link "DE ITS [TECHNICAL_ID] BY 101 NIE 7 ZM 06" at bounding box center [737, 60] width 47 height 3
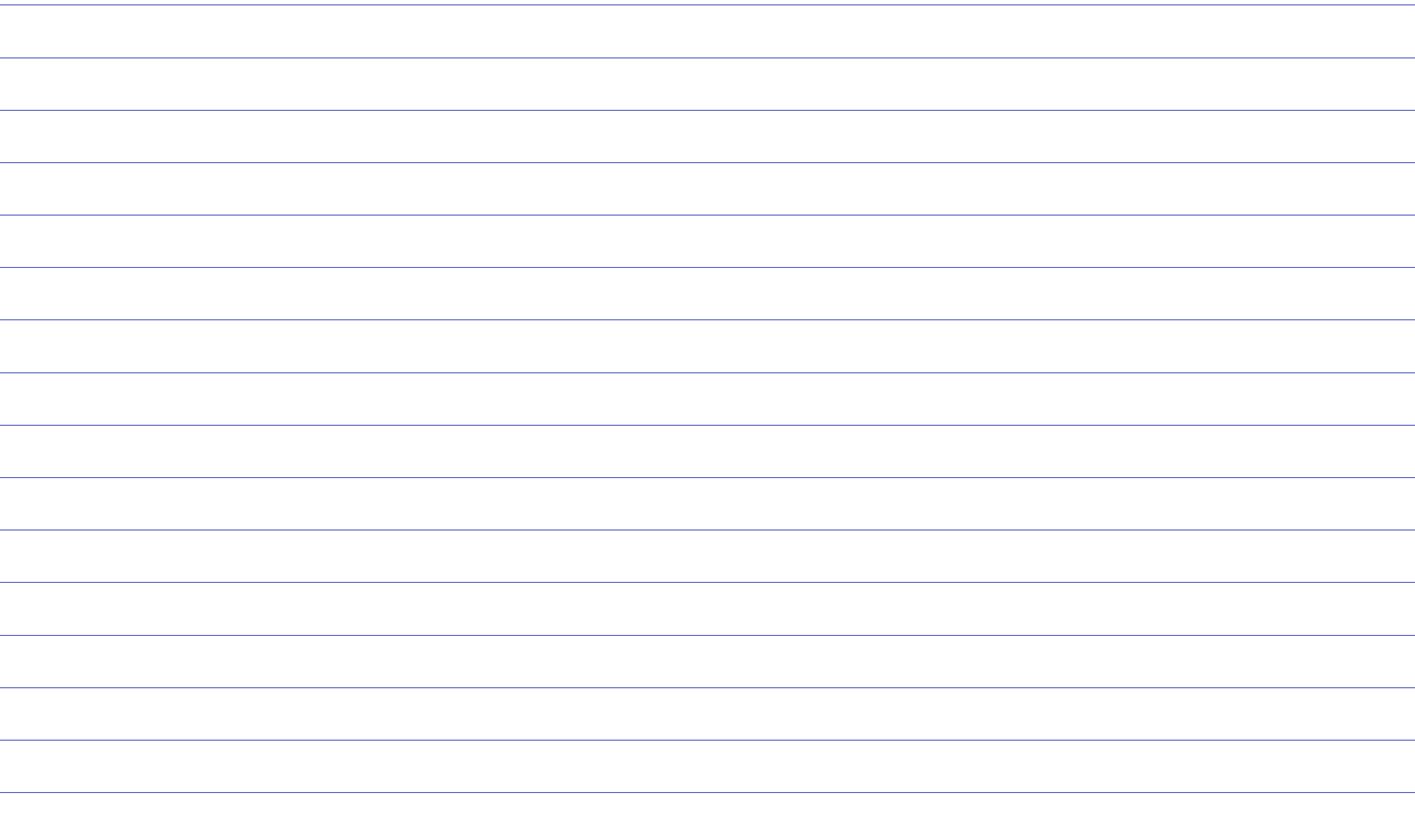
scroll to position [1855, 0]
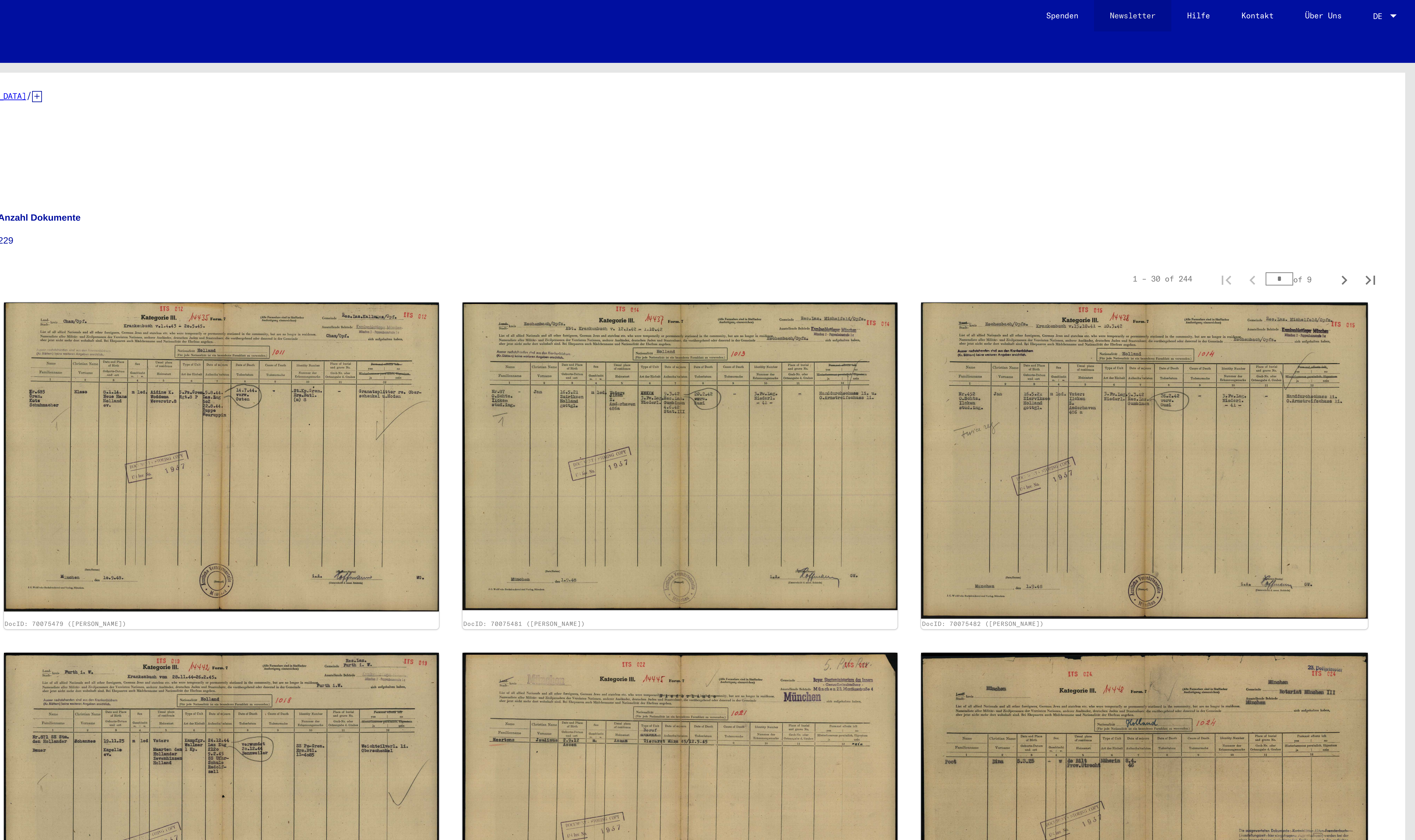
click at [1345, 3] on link "Newsletter" at bounding box center [1344, 4] width 19 height 8
